Goal: Task Accomplishment & Management: Use online tool/utility

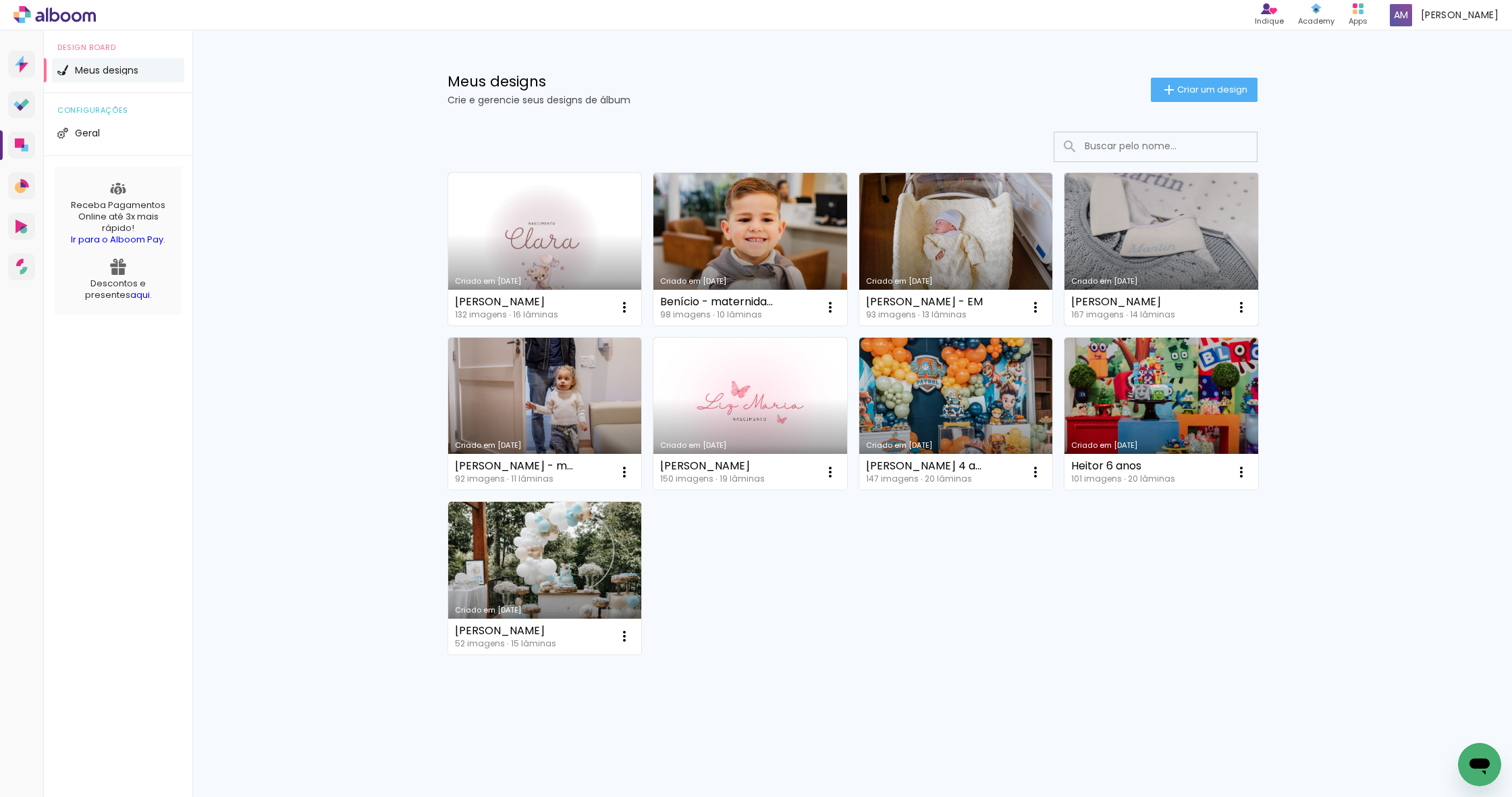
click at [572, 254] on link "Criado em [DATE]" at bounding box center [1162, 249] width 194 height 153
click at [927, 266] on link "Criado em [DATE]" at bounding box center [956, 249] width 194 height 153
